Goal: Find specific page/section: Find specific page/section

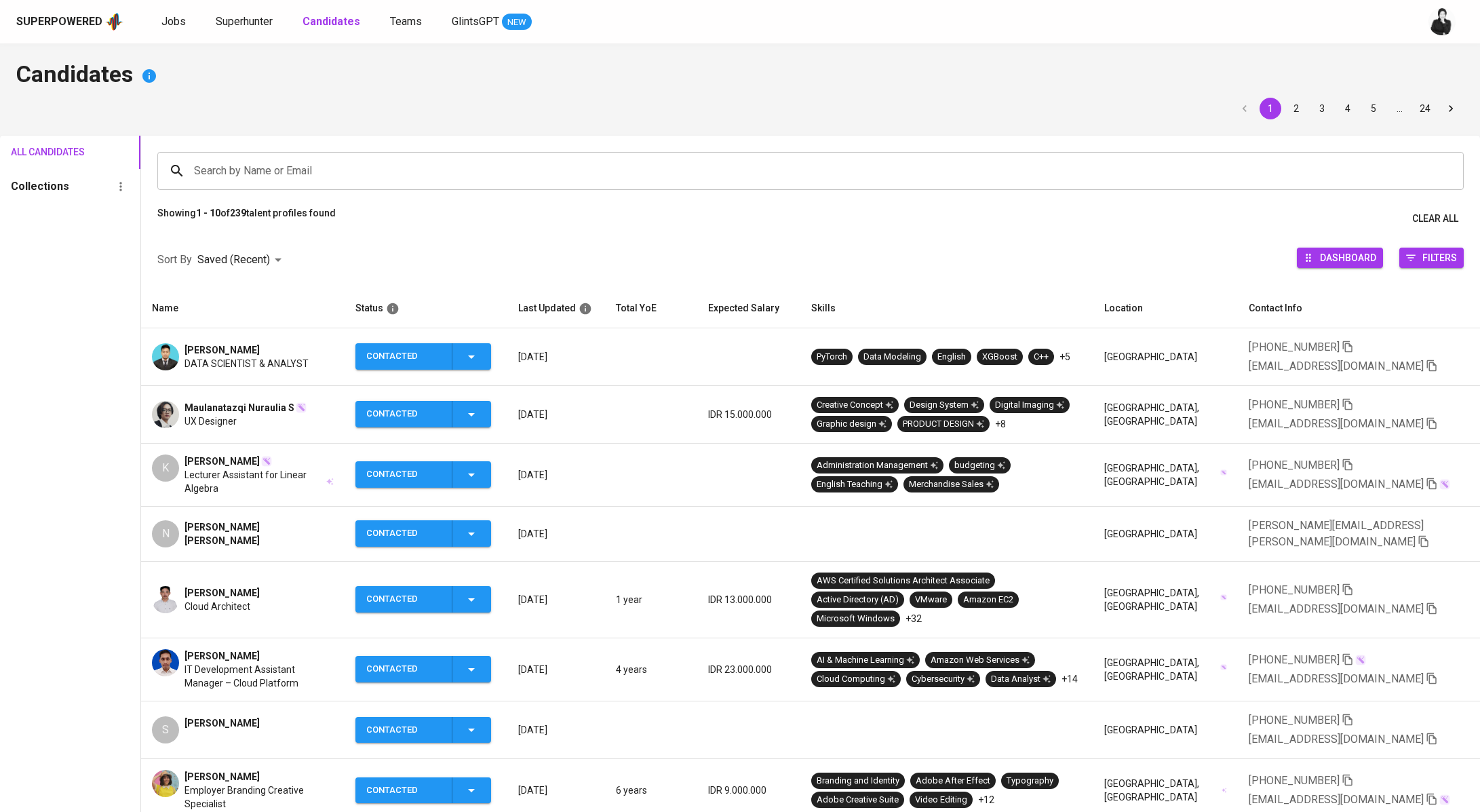
scroll to position [100, 0]
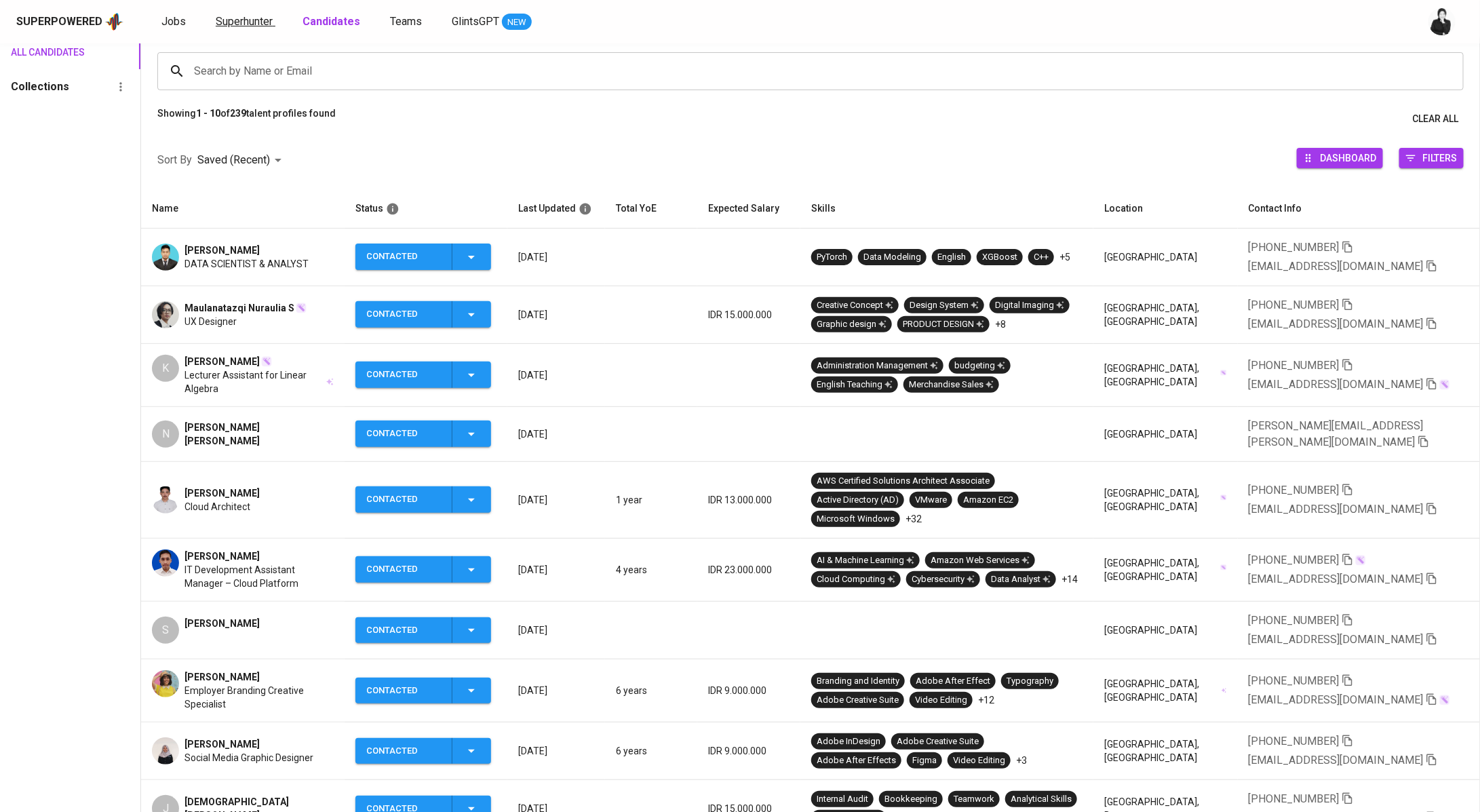
click at [231, 20] on span "Superhunter" at bounding box center [244, 21] width 57 height 13
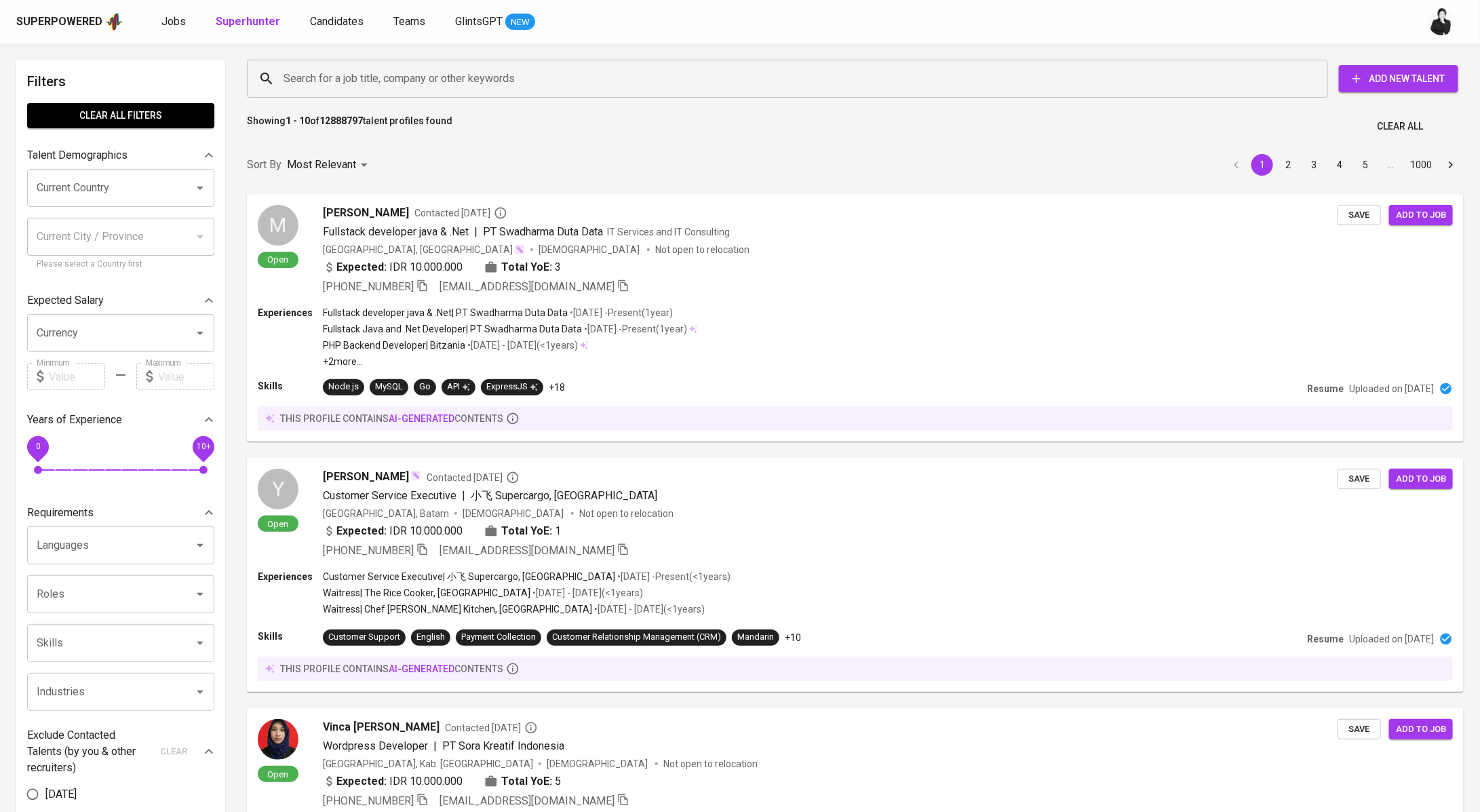
click at [172, 32] on div "Superpowered Jobs Superhunter Candidates Teams GlintsGPT NEW" at bounding box center [740, 22] width 1480 height 44
click at [188, 22] on div "Jobs Superhunter Candidates Teams GlintsGPT NEW" at bounding box center [348, 22] width 374 height 17
click at [162, 18] on span "Jobs" at bounding box center [173, 21] width 24 height 13
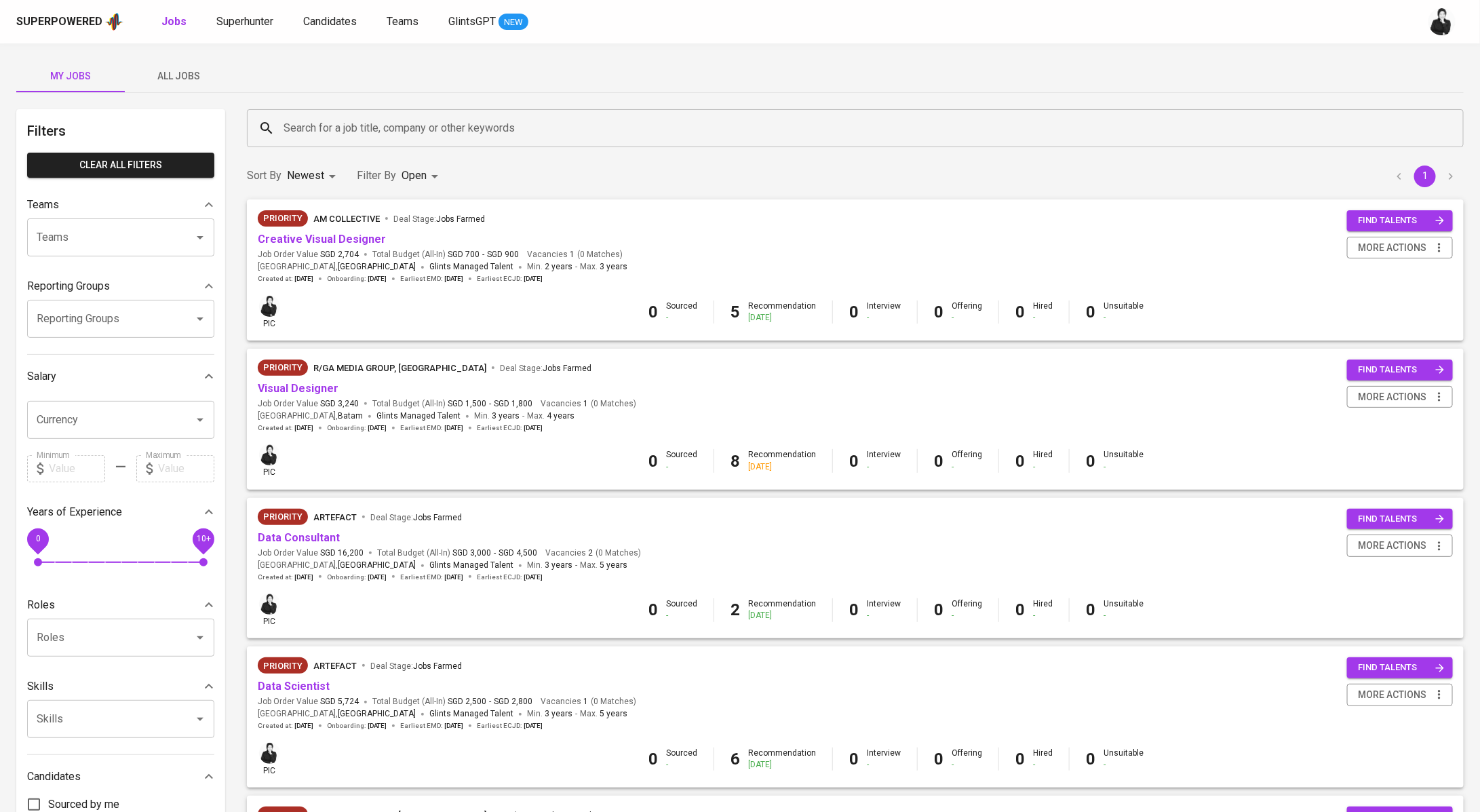
scroll to position [61, 0]
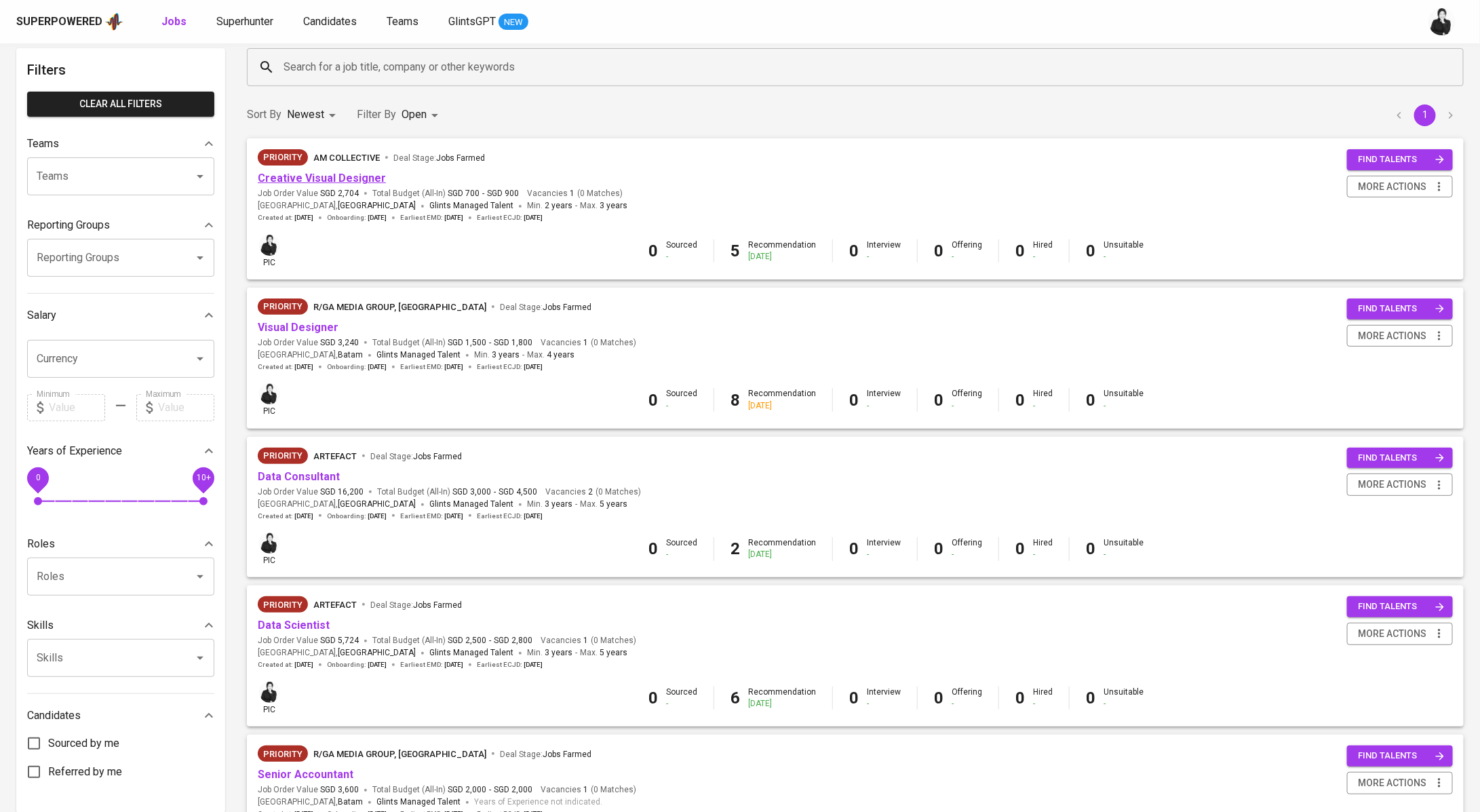
click at [357, 182] on link "Creative Visual Designer" at bounding box center [322, 178] width 128 height 13
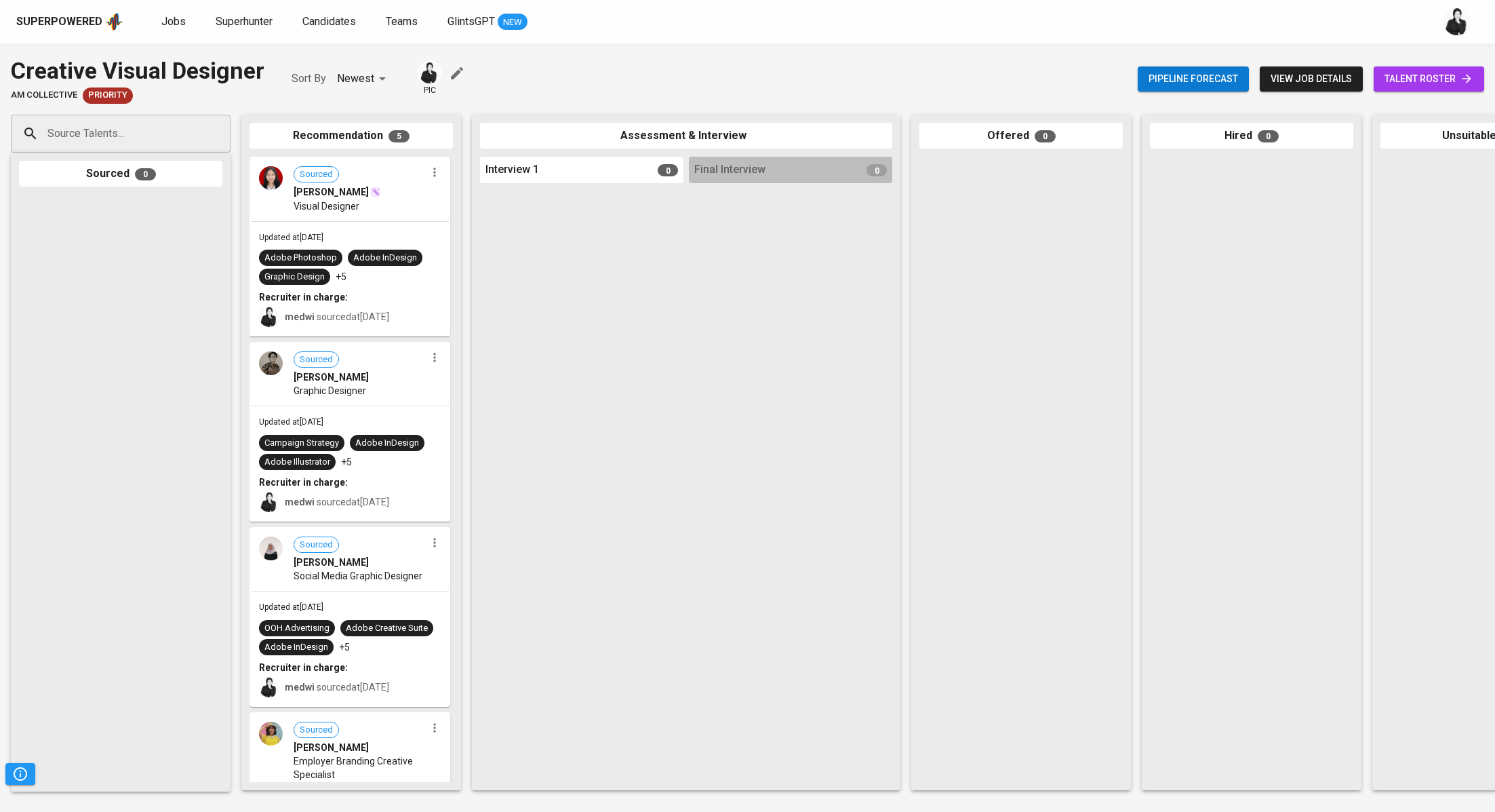
click at [1447, 86] on span "talent roster" at bounding box center [1429, 79] width 89 height 17
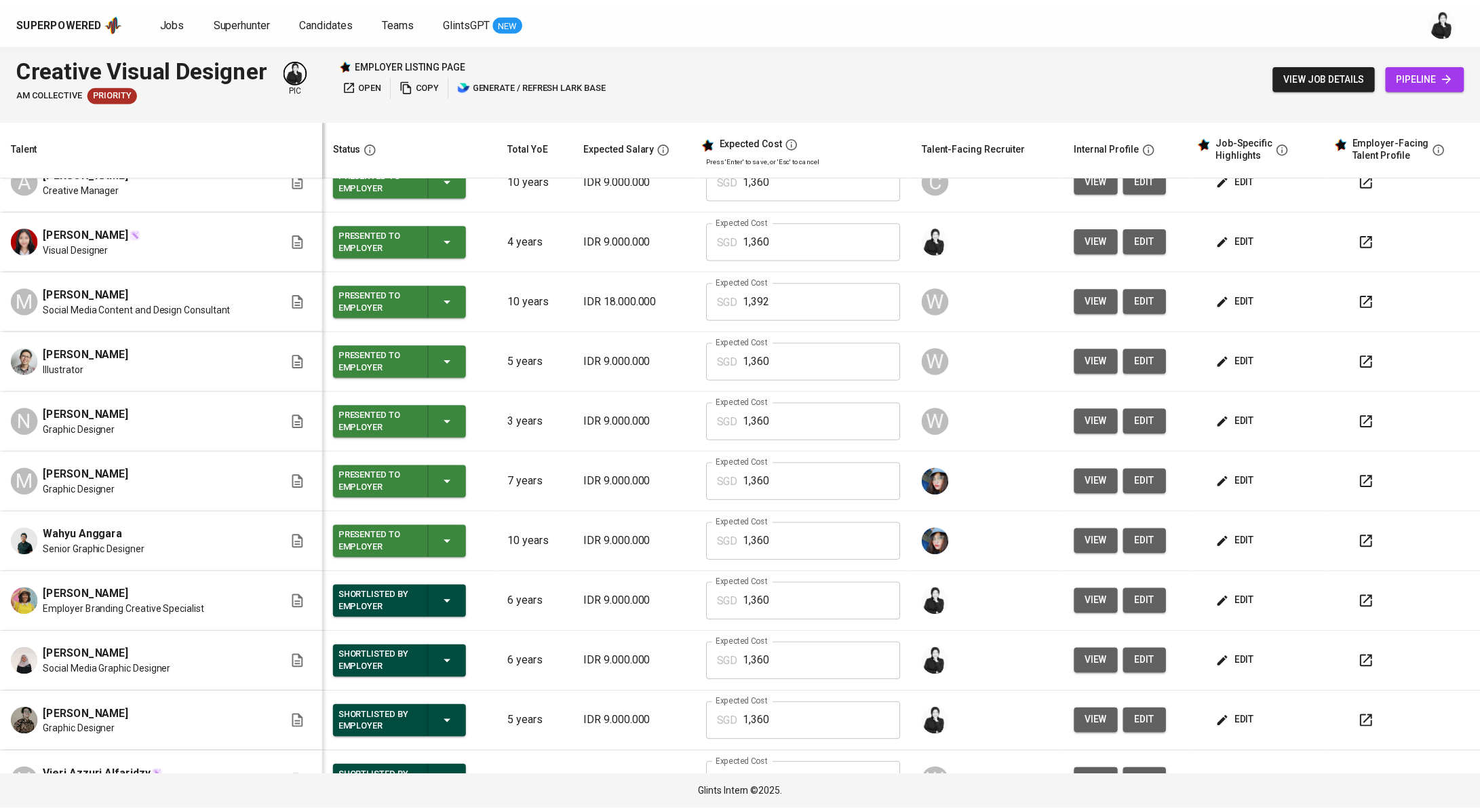
scroll to position [182, 0]
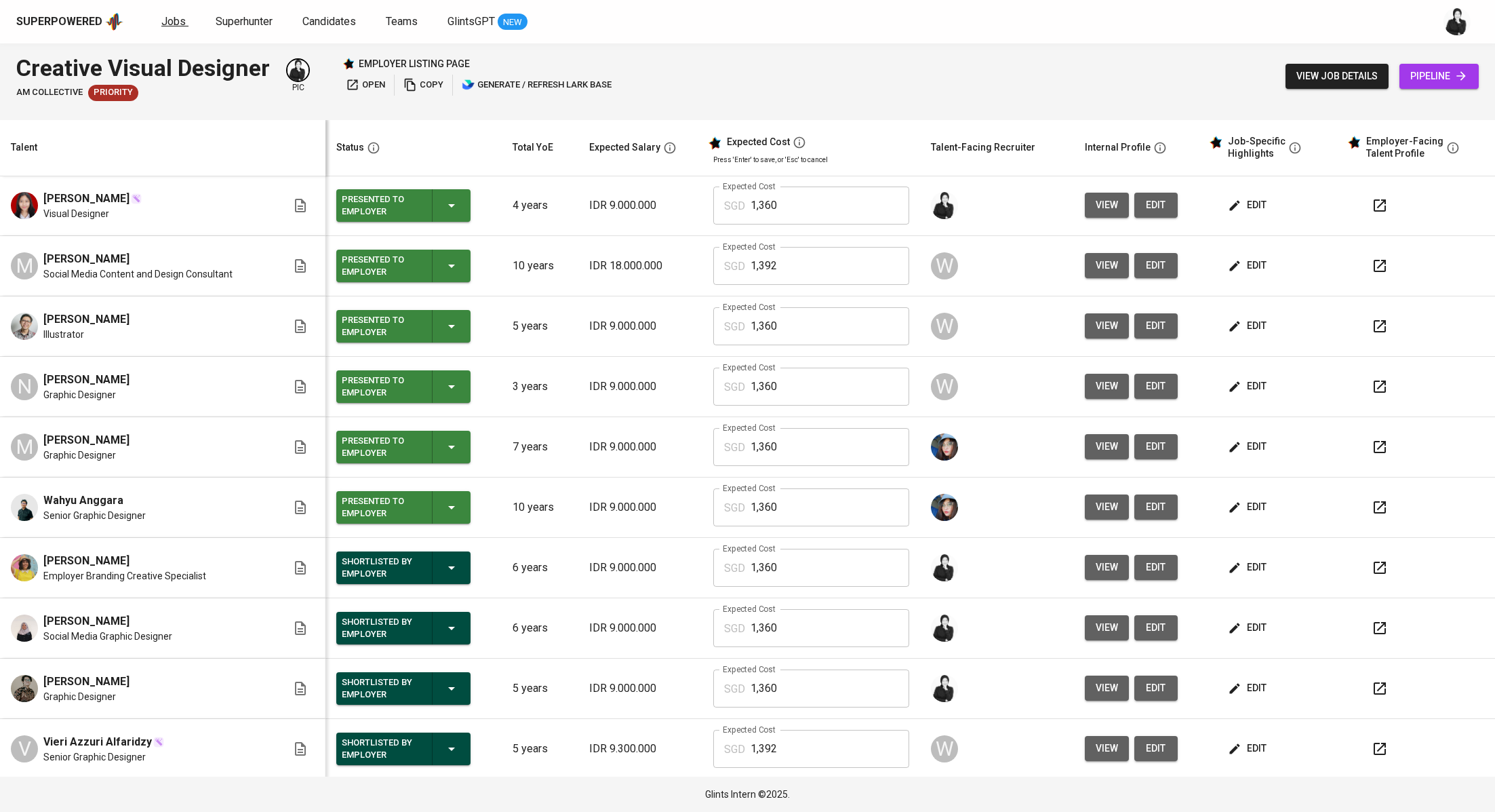
click at [171, 23] on span "Jobs" at bounding box center [173, 21] width 24 height 13
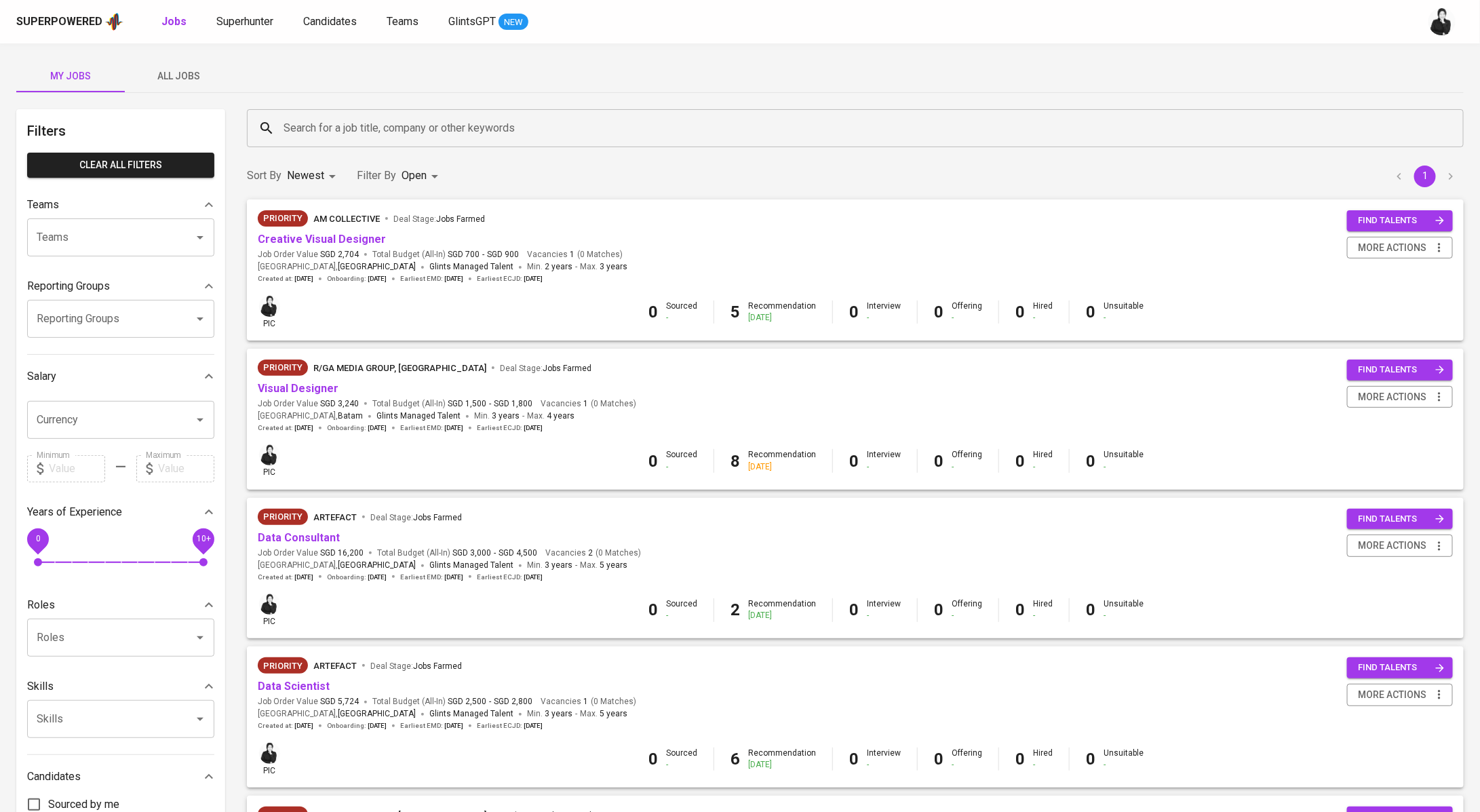
click at [341, 249] on span "SGD 2,704" at bounding box center [339, 254] width 38 height 11
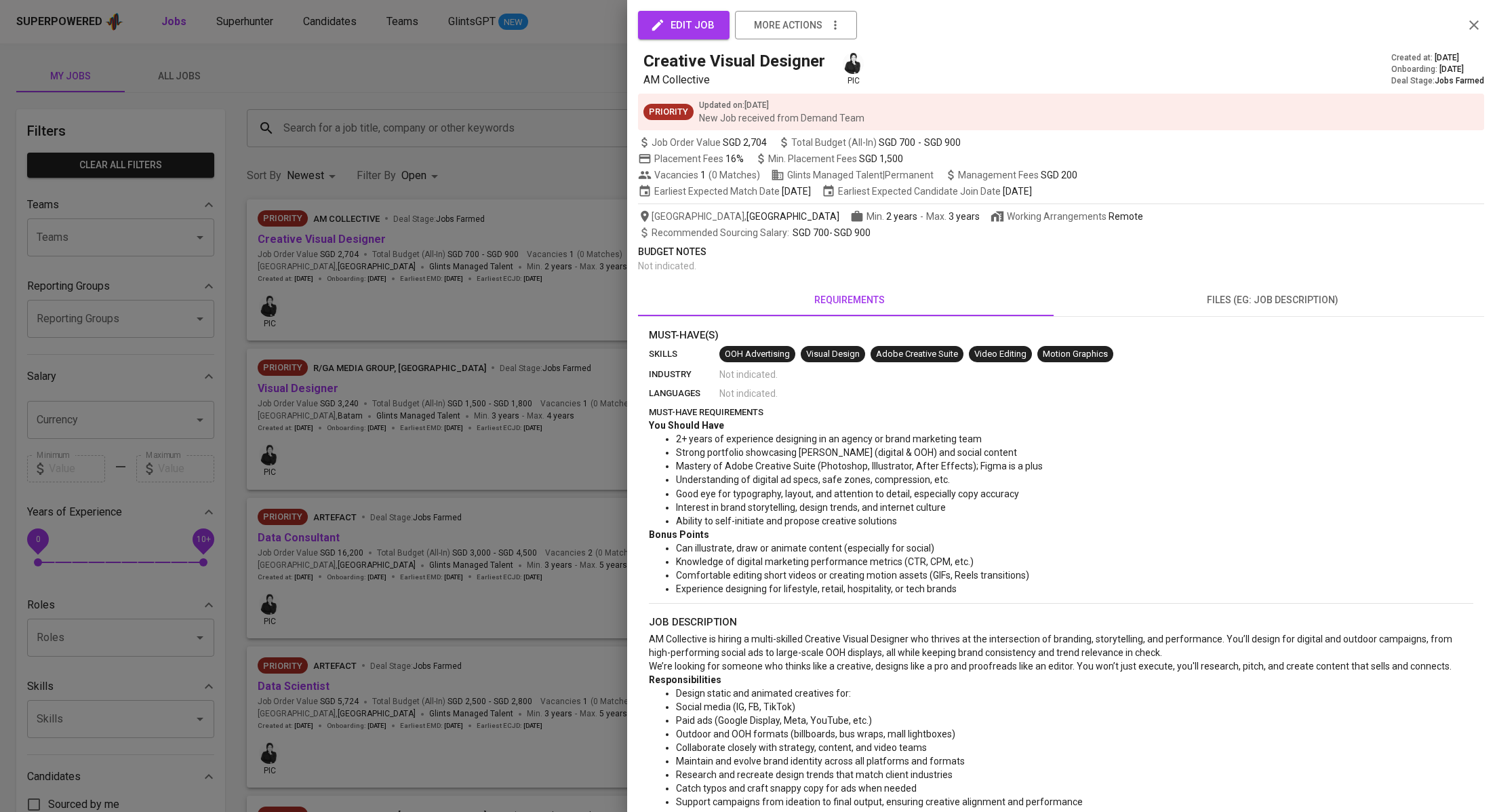
click at [341, 241] on div at bounding box center [747, 406] width 1495 height 812
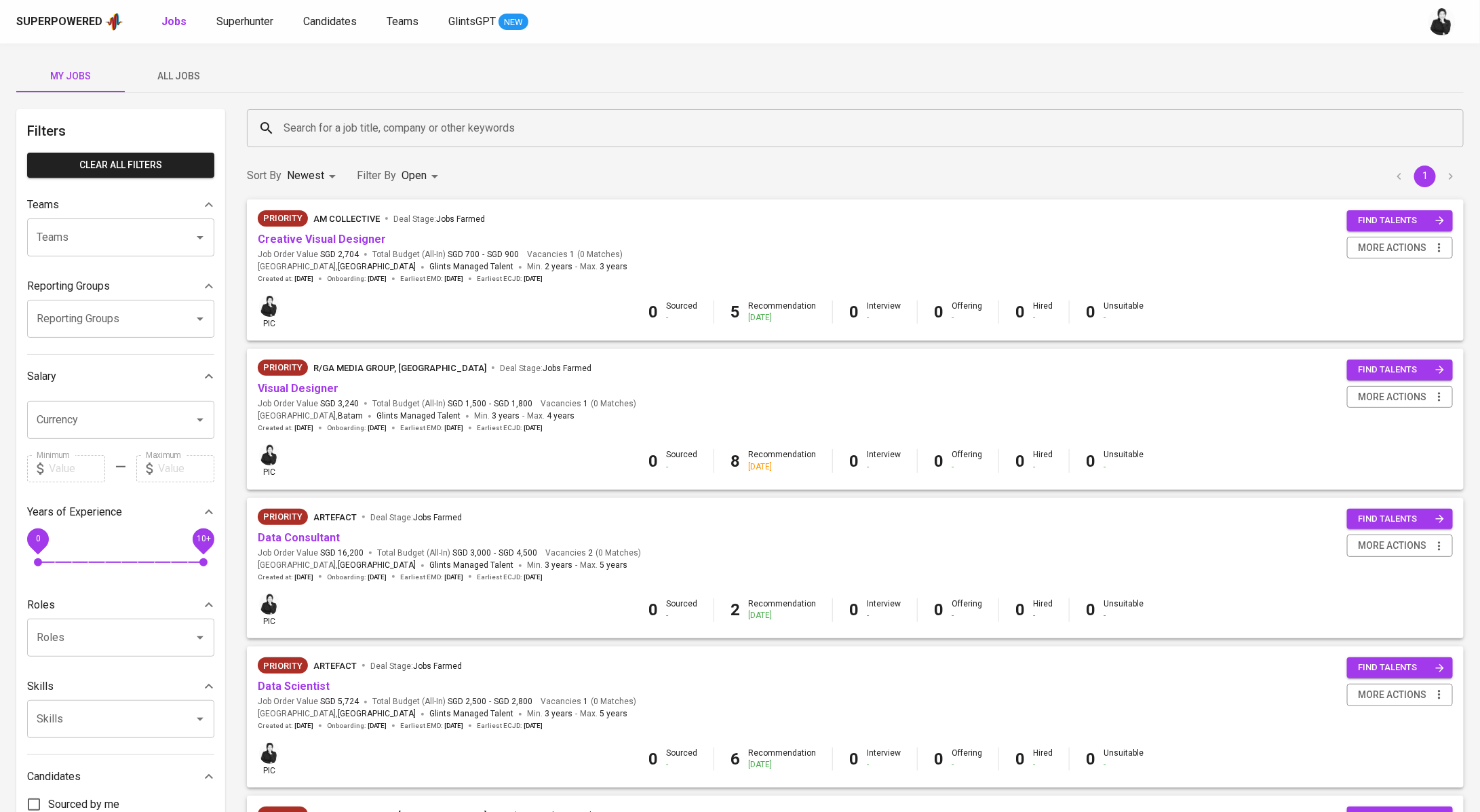
click at [341, 241] on link "Creative Visual Designer" at bounding box center [322, 239] width 128 height 13
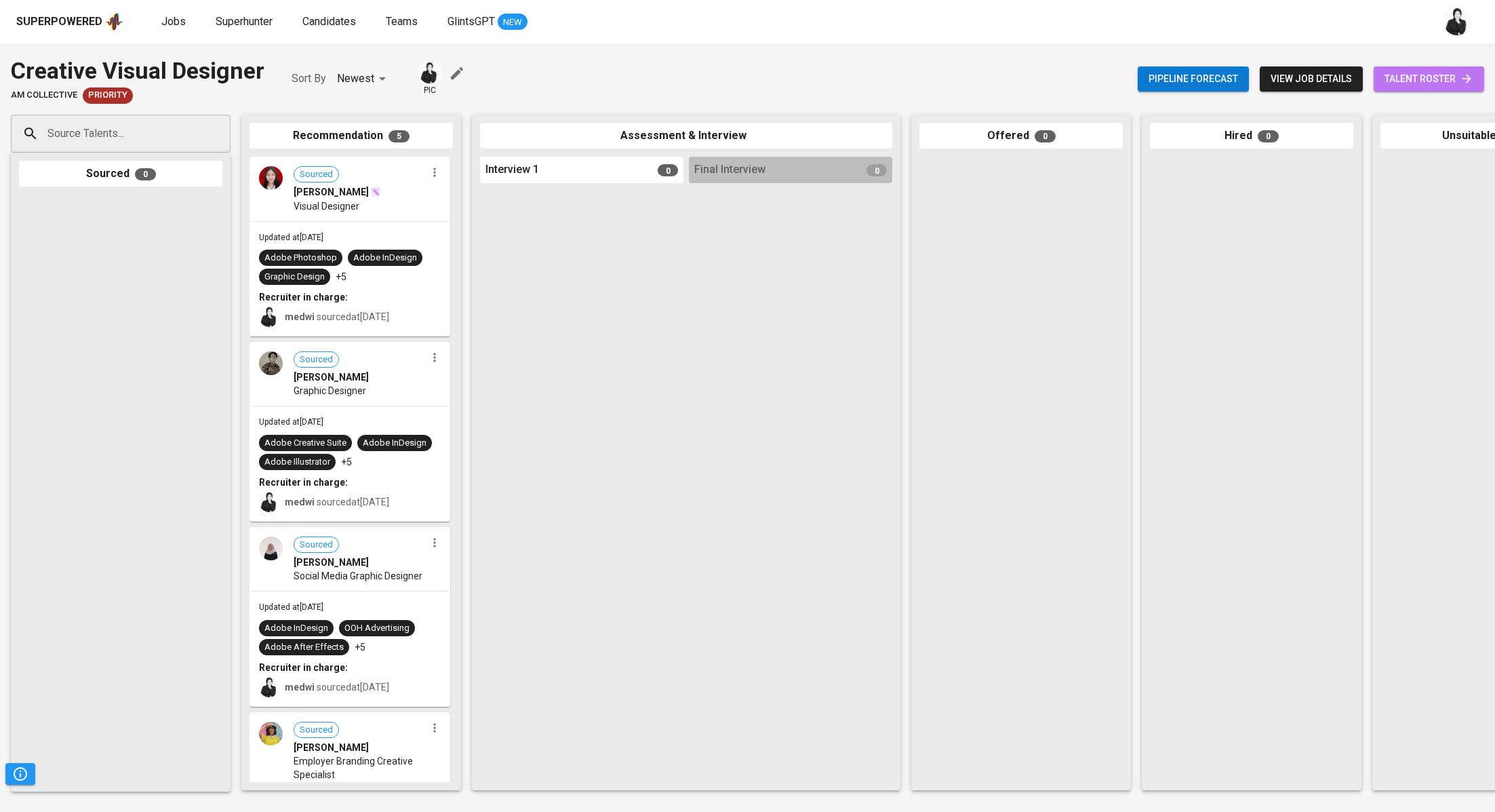
click at [1423, 71] on span "talent roster" at bounding box center [1429, 79] width 89 height 17
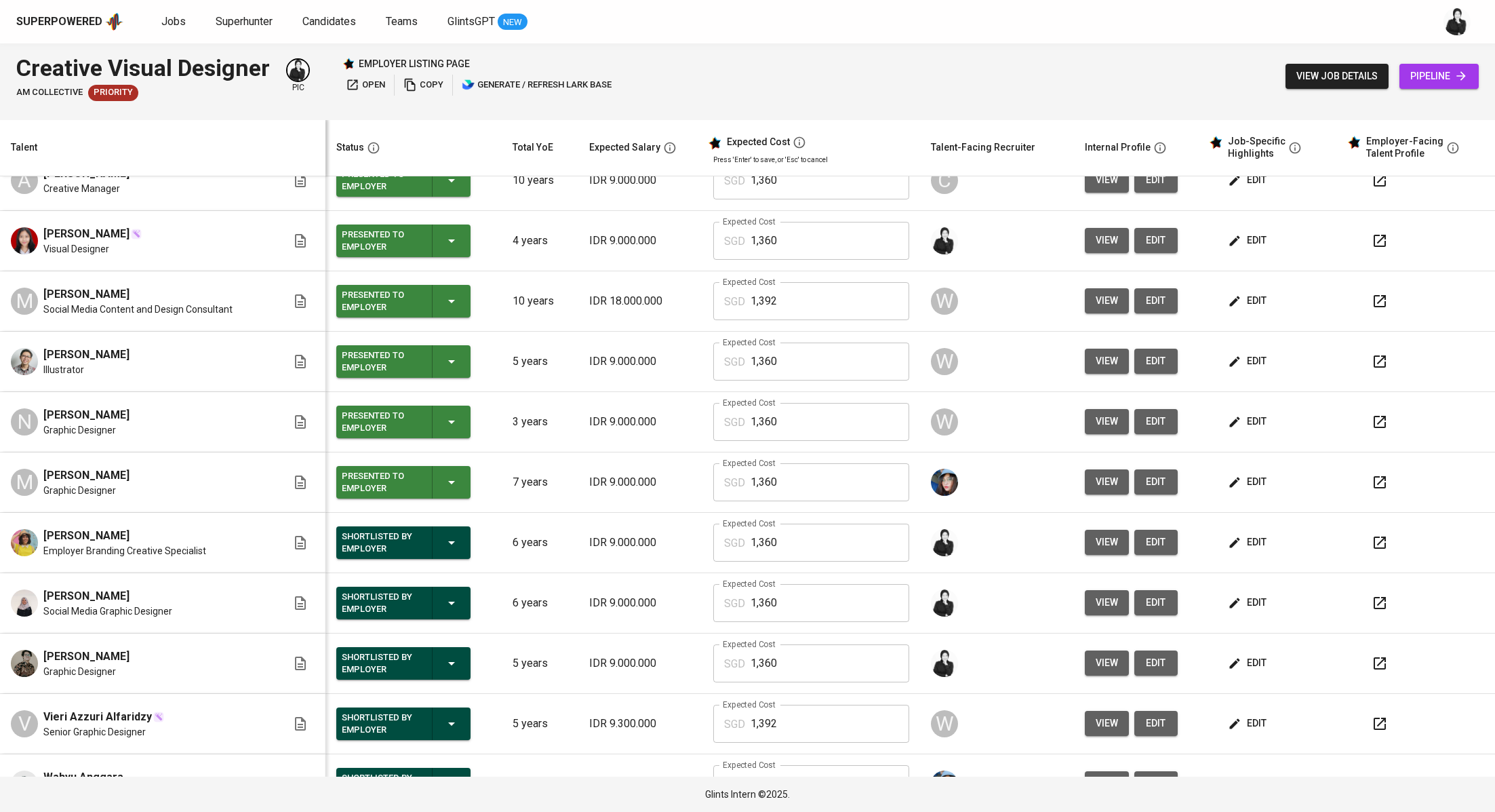
scroll to position [182, 0]
